Goal: Task Accomplishment & Management: Manage account settings

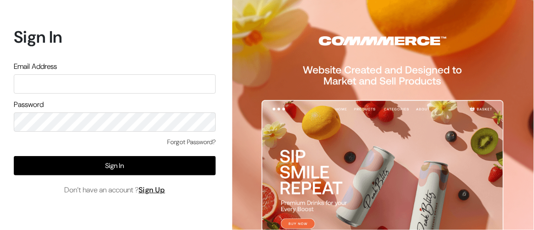
click at [152, 81] on input "text" at bounding box center [115, 83] width 202 height 19
type input "[EMAIL_ADDRESS][DOMAIN_NAME]"
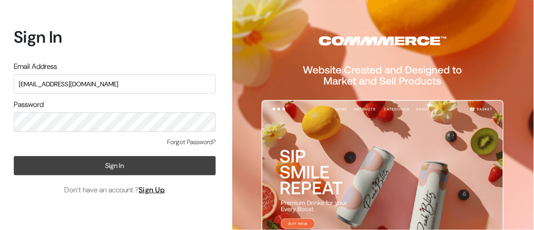
click at [84, 165] on button "Sign In" at bounding box center [115, 165] width 202 height 19
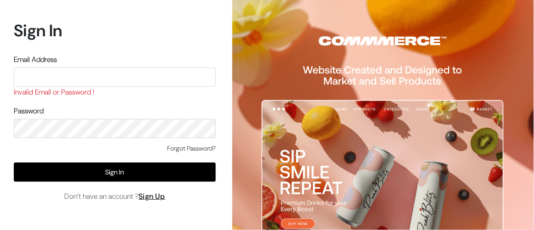
click at [124, 76] on input "text" at bounding box center [115, 76] width 202 height 19
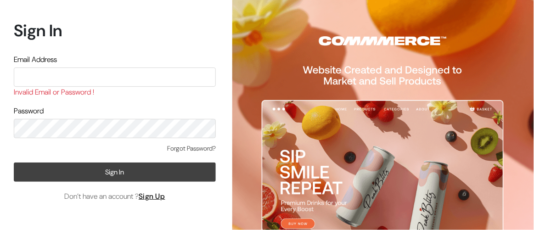
click at [44, 169] on button "Sign In" at bounding box center [115, 171] width 202 height 19
